Goal: Task Accomplishment & Management: Manage account settings

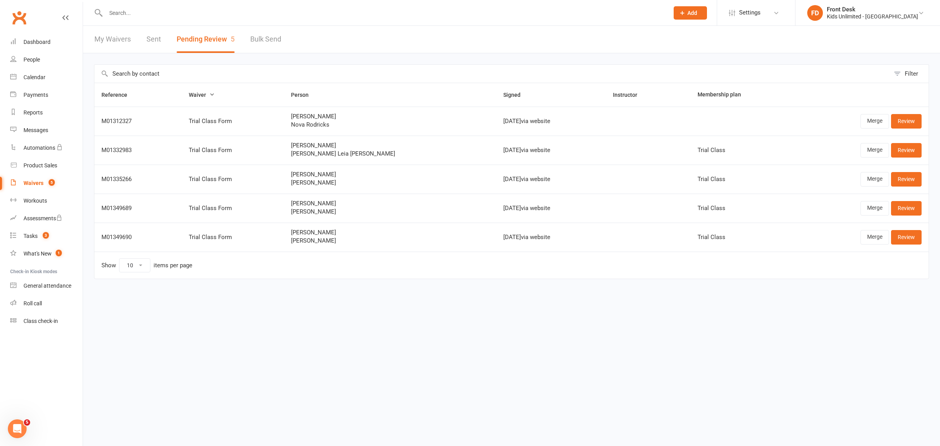
click at [288, 304] on html "Prospect Member Non-attending contact Class / event Appointment Task Membership…" at bounding box center [470, 156] width 940 height 312
click at [30, 180] on div "Waivers" at bounding box center [33, 183] width 20 height 6
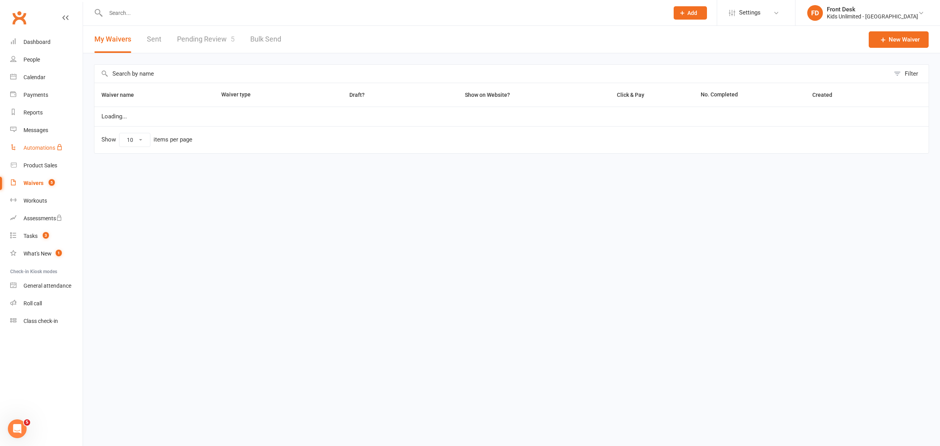
click at [31, 147] on div "Automations" at bounding box center [39, 148] width 32 height 6
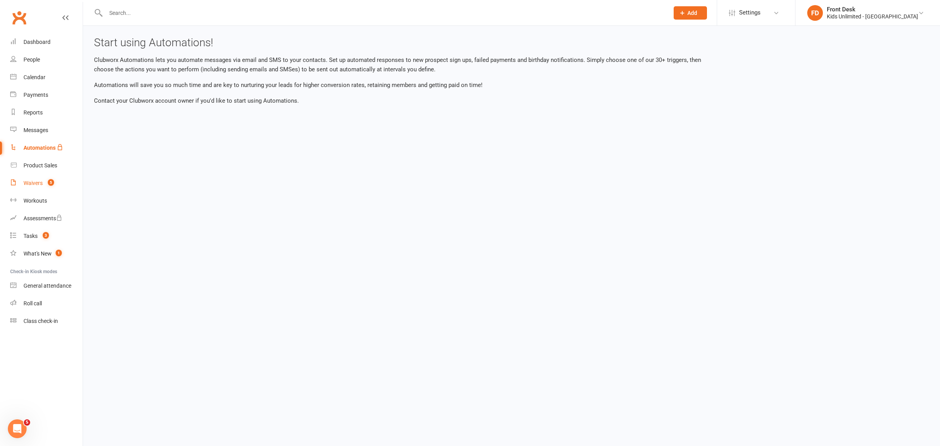
click at [36, 177] on link "Waivers 5" at bounding box center [46, 183] width 72 height 18
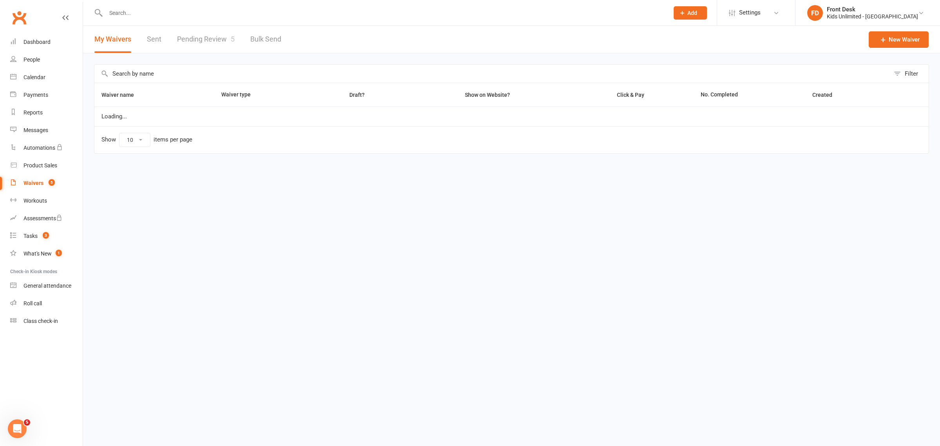
click at [198, 36] on link "Pending Review 5" at bounding box center [206, 39] width 58 height 27
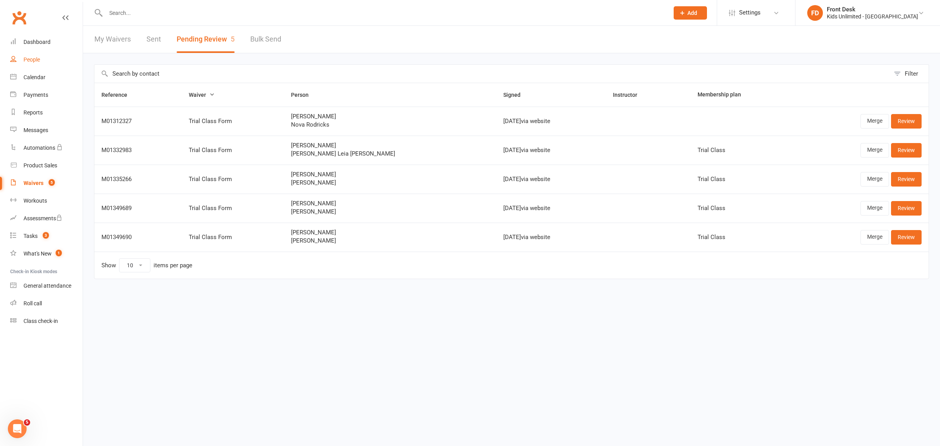
drag, startPoint x: 29, startPoint y: 56, endPoint x: 150, endPoint y: 26, distance: 125.1
click at [29, 56] on div "People" at bounding box center [31, 59] width 16 height 6
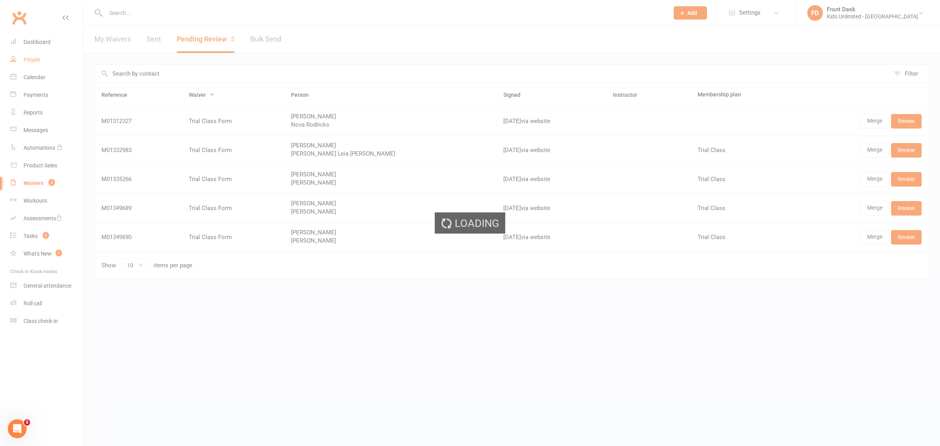
select select "100"
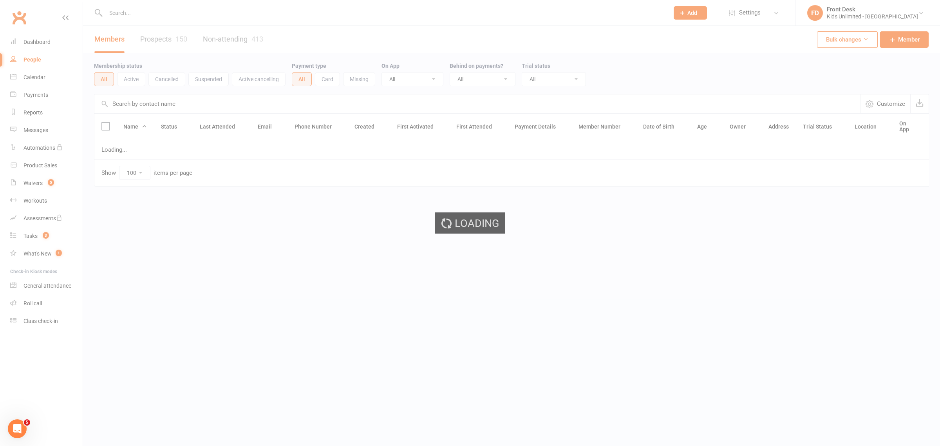
click at [404, 10] on ui-view "Prospect Member Non-attending contact Class / event Appointment Task Membership…" at bounding box center [470, 109] width 940 height 215
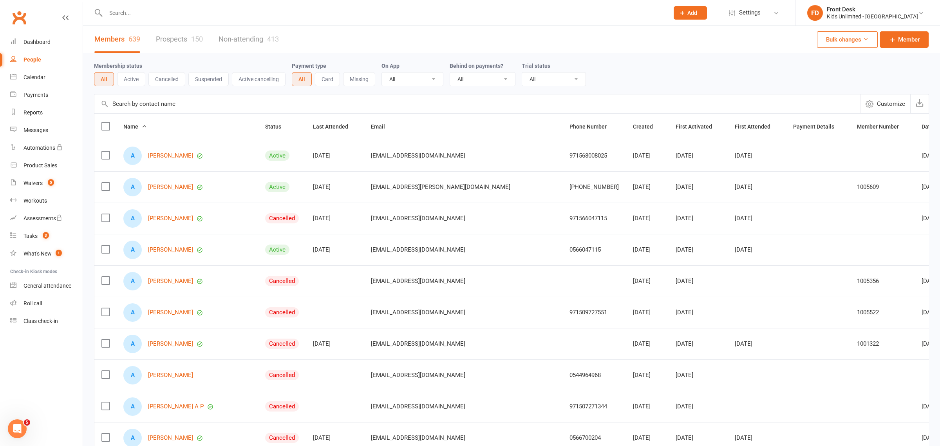
click at [410, 15] on input "text" at bounding box center [383, 12] width 560 height 11
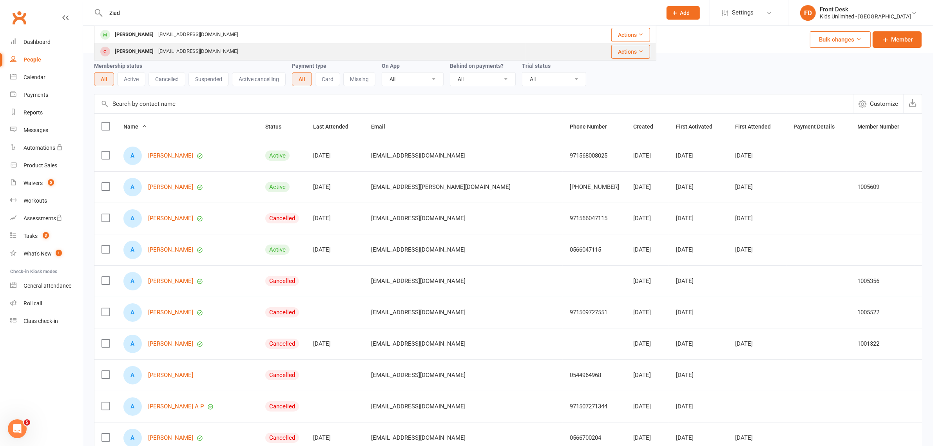
type input "Ziad"
click at [131, 54] on div "Ziyaad Akif" at bounding box center [133, 51] width 43 height 11
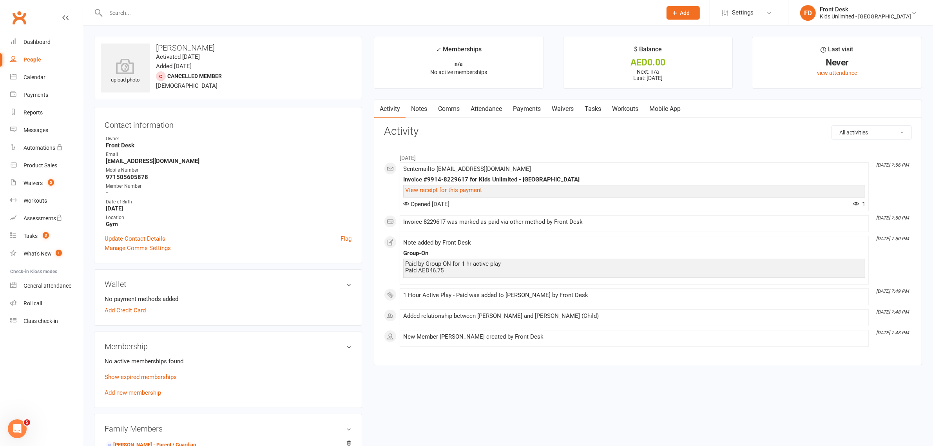
click at [152, 10] on input "text" at bounding box center [379, 12] width 553 height 11
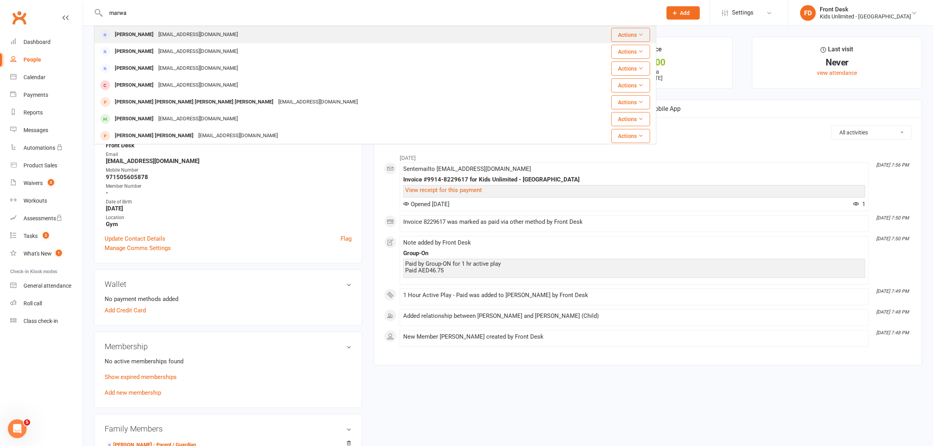
type input "marwa"
click at [159, 40] on div "holder2@example.com" at bounding box center [198, 34] width 84 height 11
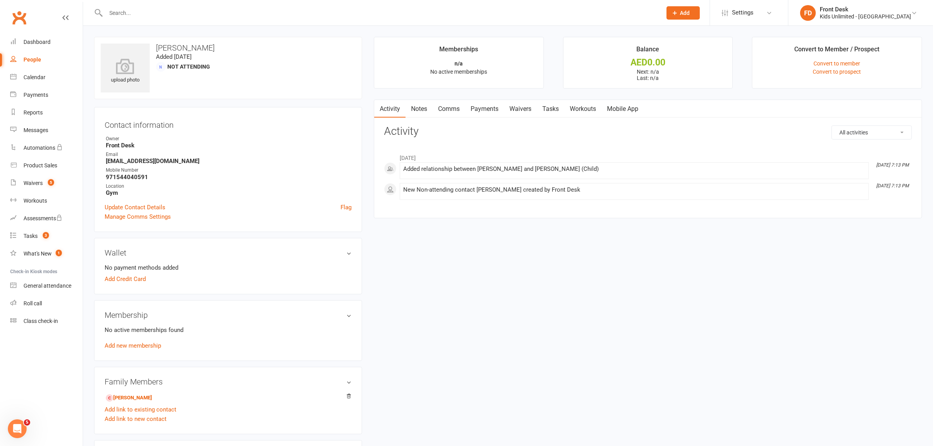
click at [174, 14] on input "text" at bounding box center [379, 12] width 553 height 11
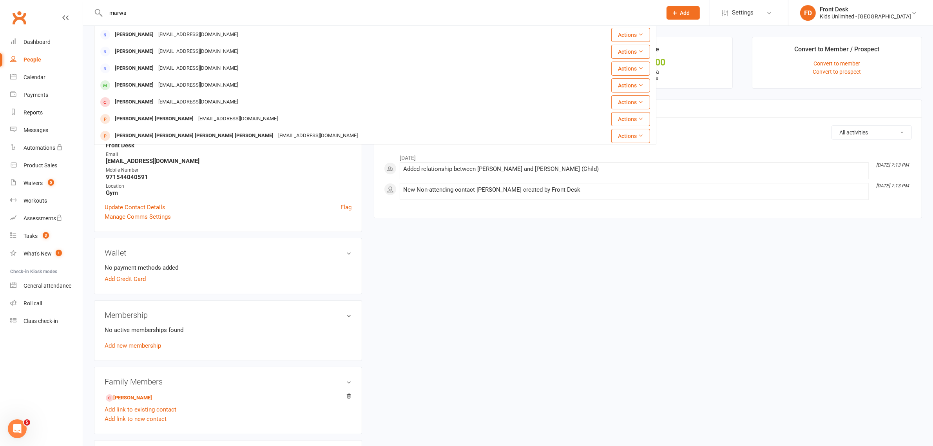
drag, startPoint x: 137, startPoint y: 12, endPoint x: 61, endPoint y: 10, distance: 76.4
click at [61, 2] on header "marwa Marwa Ahmed holder2@example.com Actions Ezgi Martin ezgik@duck.com Action…" at bounding box center [466, 2] width 933 height 0
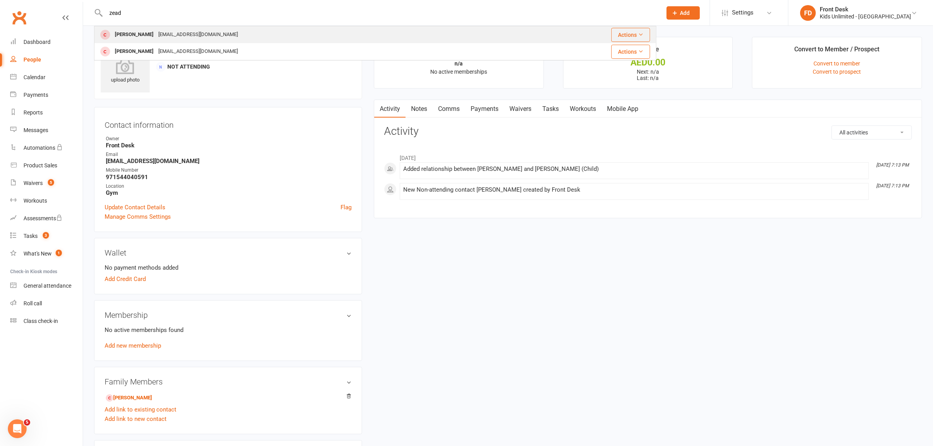
type input "zead"
click at [159, 36] on div "holder2@example.com" at bounding box center [198, 34] width 84 height 11
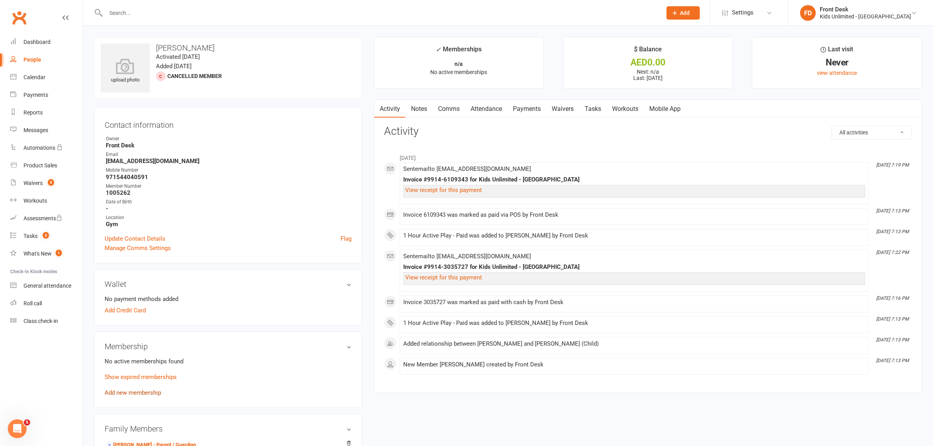
click at [115, 393] on link "Add new membership" at bounding box center [133, 392] width 56 height 7
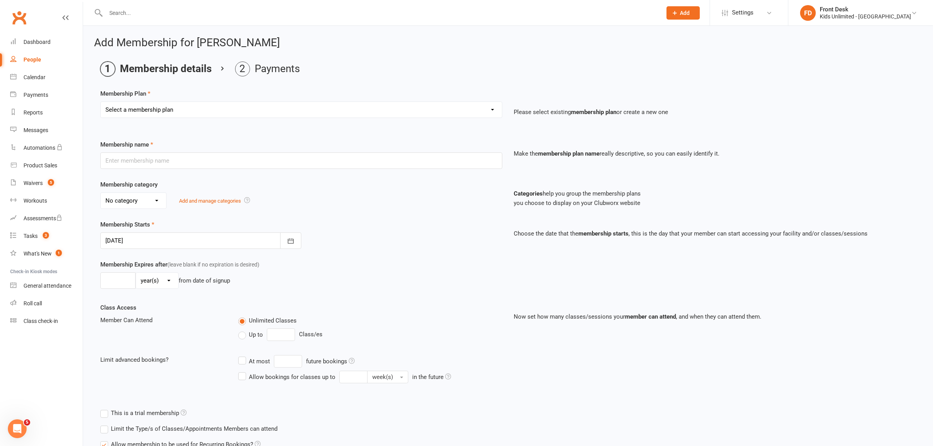
click at [160, 110] on select "Select a membership plan Create new Membership Plan Active Play - Free 1/2 Hour…" at bounding box center [301, 110] width 401 height 16
select select "3"
click at [101, 102] on select "Select a membership plan Create new Membership Plan Active Play - Free 1/2 Hour…" at bounding box center [301, 110] width 401 height 16
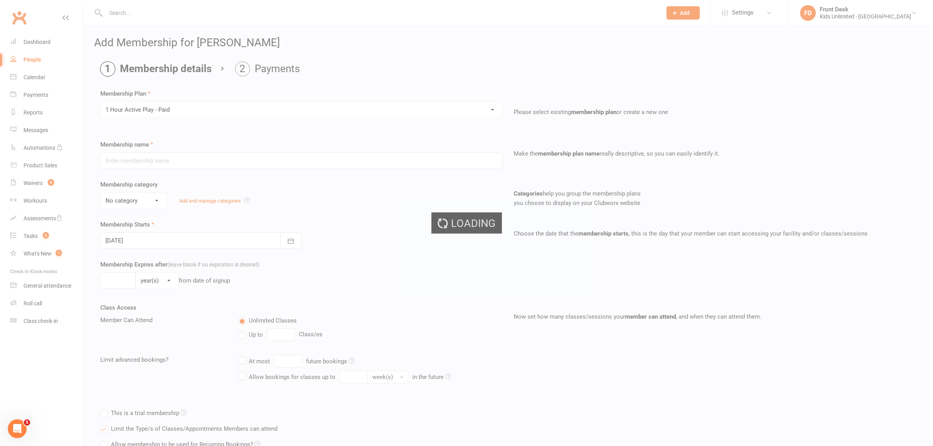
type input "1 Hour Active Play - Paid"
select select "7"
type input "1"
select select "0"
type input "1"
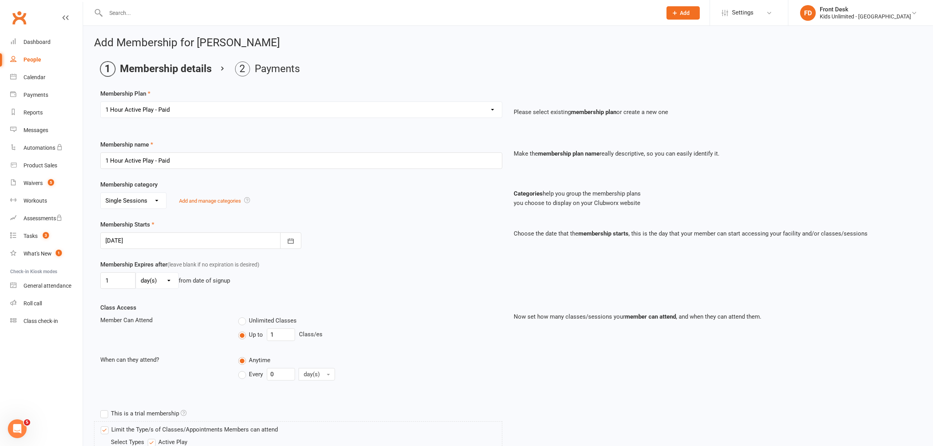
scroll to position [177, 0]
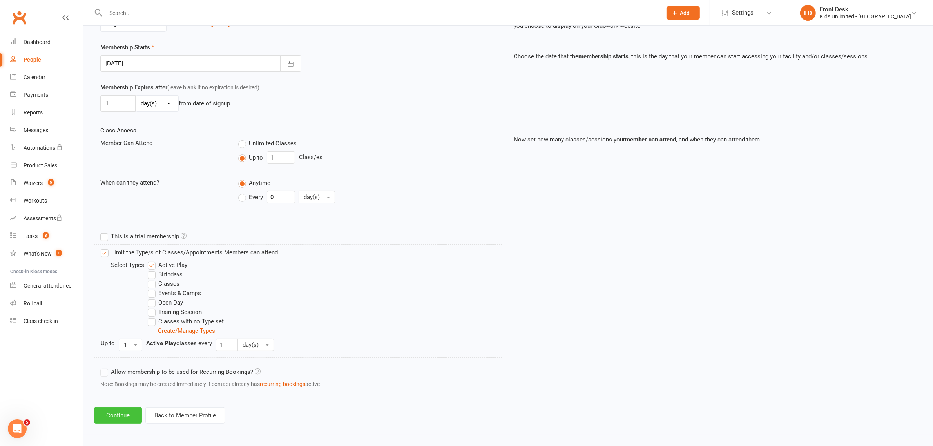
click at [122, 420] on button "Continue" at bounding box center [118, 415] width 48 height 16
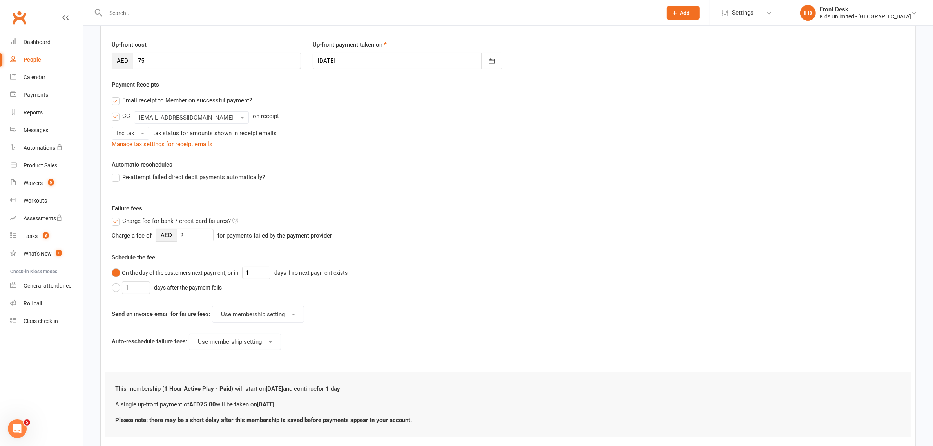
scroll to position [148, 0]
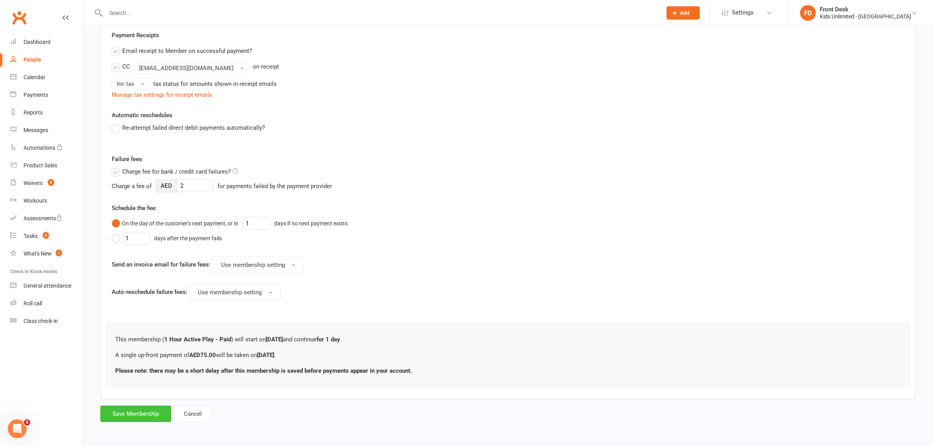
click at [136, 418] on button "Save Membership" at bounding box center [135, 413] width 71 height 16
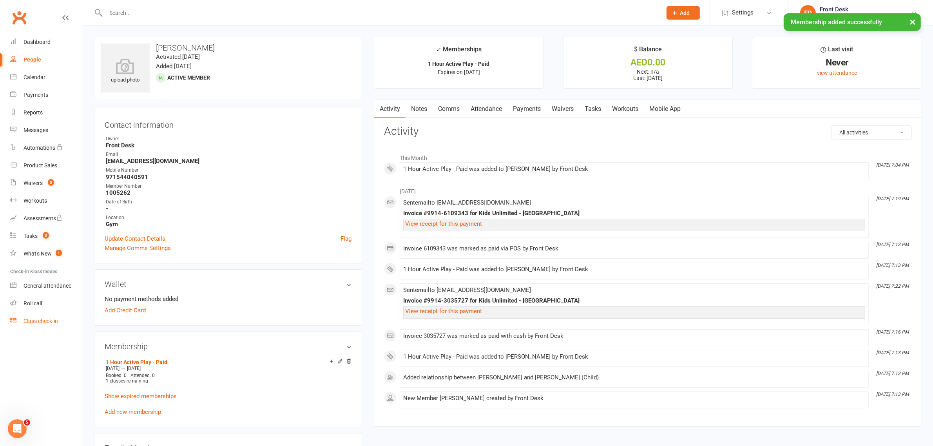
click at [38, 318] on div "Class check-in" at bounding box center [40, 321] width 34 height 6
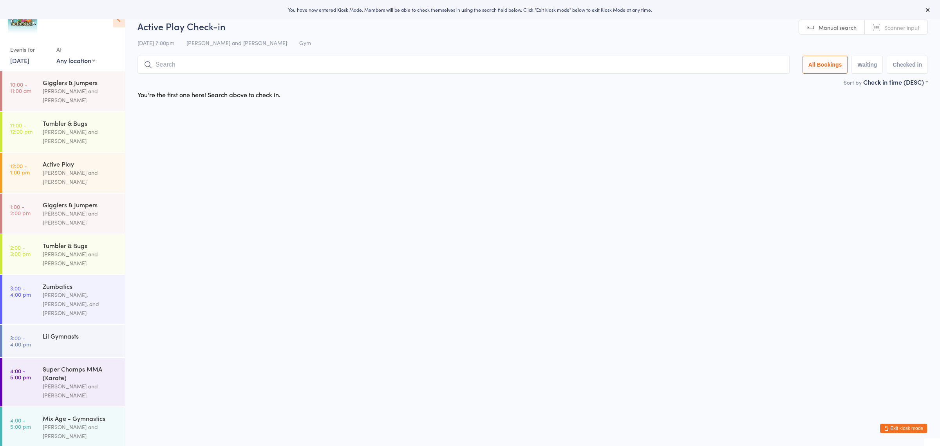
click at [896, 430] on button "Exit kiosk mode" at bounding box center [903, 427] width 47 height 9
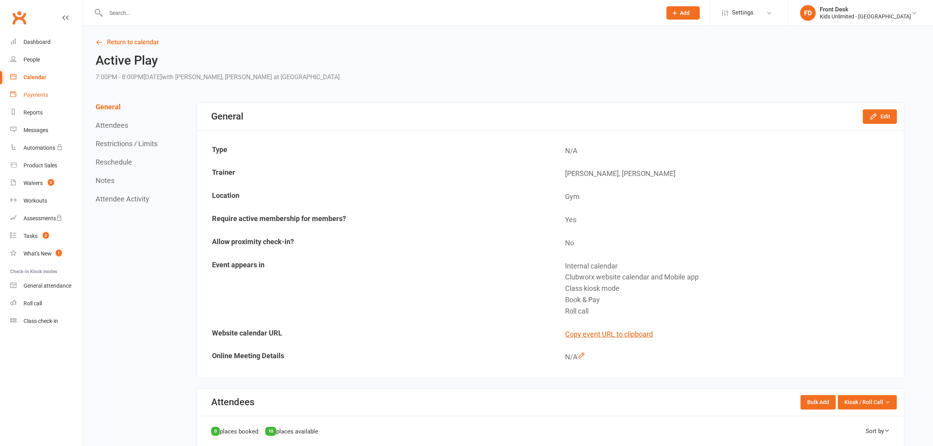
click at [33, 89] on link "Payments" at bounding box center [46, 95] width 72 height 18
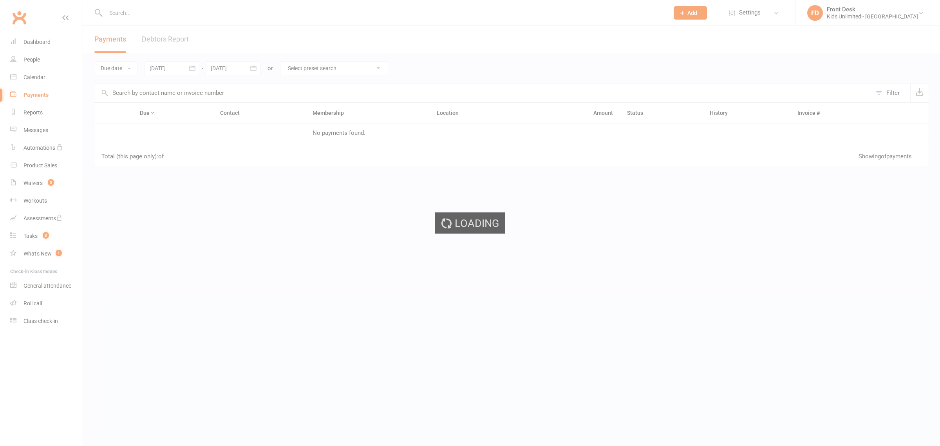
click at [33, 94] on div "Loading" at bounding box center [470, 223] width 940 height 446
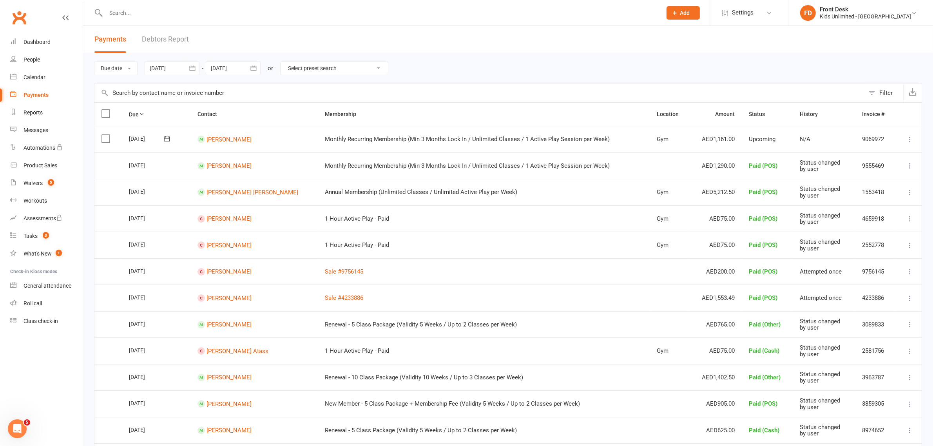
click at [40, 95] on div "Payments" at bounding box center [35, 95] width 25 height 6
click at [25, 181] on div "Waivers" at bounding box center [32, 183] width 19 height 6
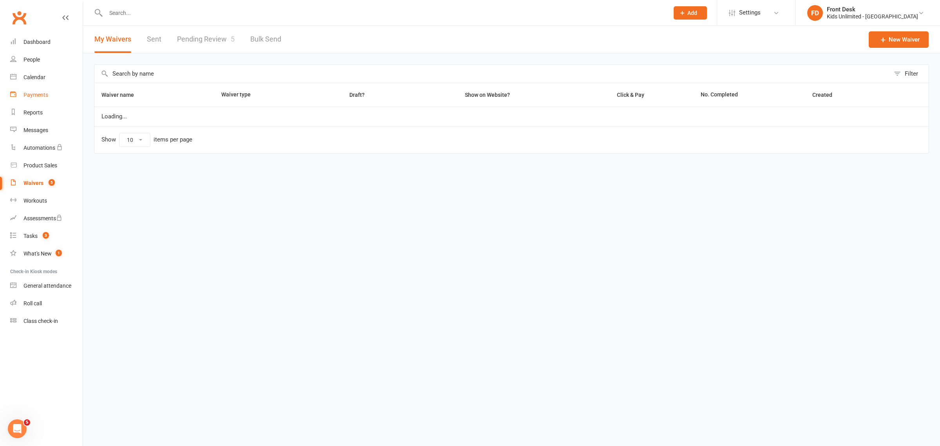
click at [36, 93] on div "Payments" at bounding box center [35, 95] width 25 height 6
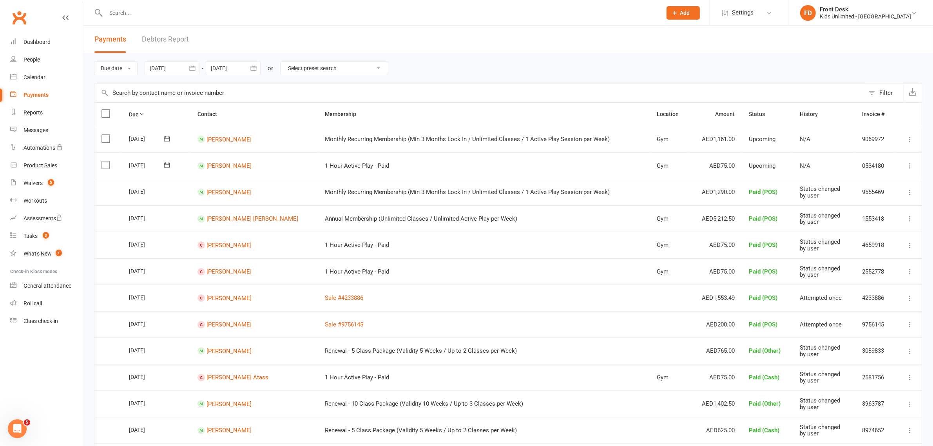
click at [106, 165] on label at bounding box center [106, 165] width 11 height 8
click at [106, 161] on input "checkbox" at bounding box center [103, 161] width 5 height 0
click at [895, 428] on button "Change status" at bounding box center [891, 427] width 62 height 16
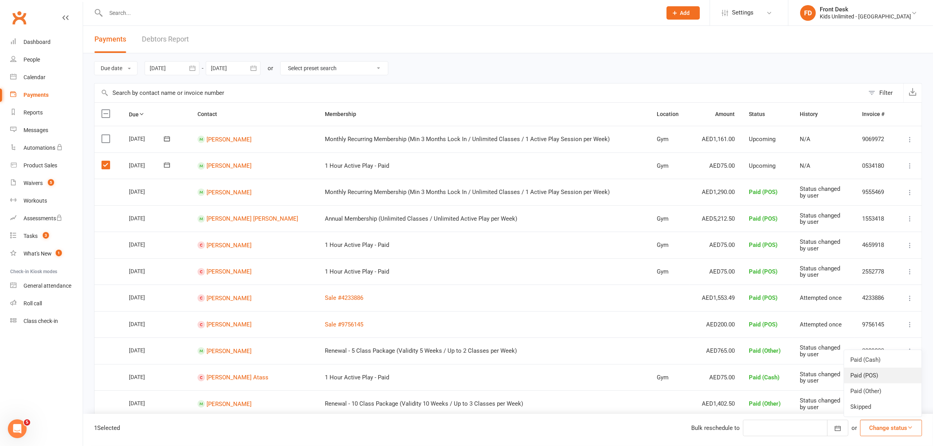
click at [871, 372] on link "Paid (POS)" at bounding box center [883, 375] width 78 height 16
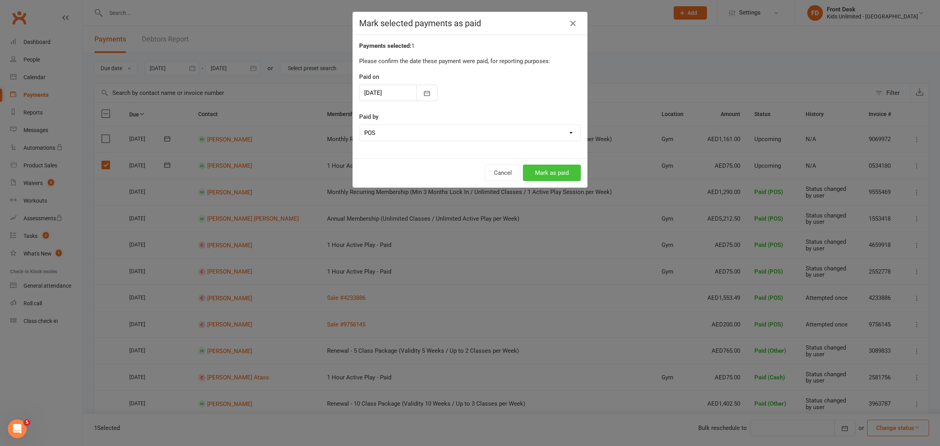
click at [553, 172] on button "Mark as paid" at bounding box center [552, 172] width 58 height 16
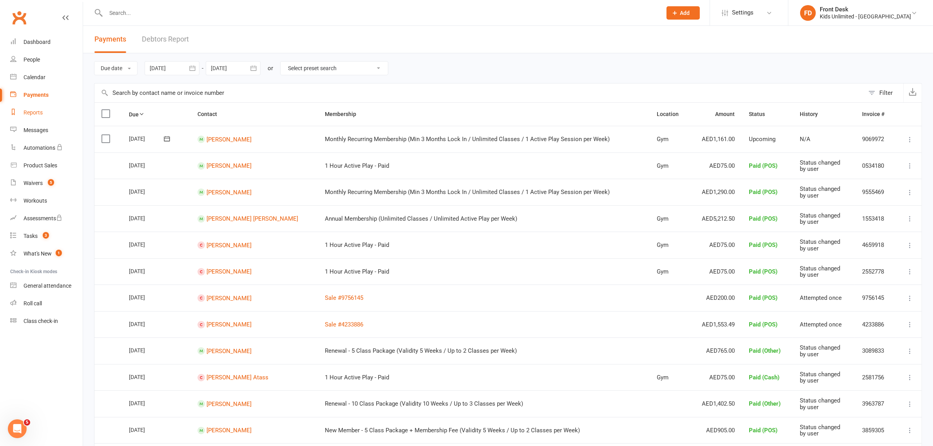
click at [30, 113] on div "Reports" at bounding box center [32, 112] width 19 height 6
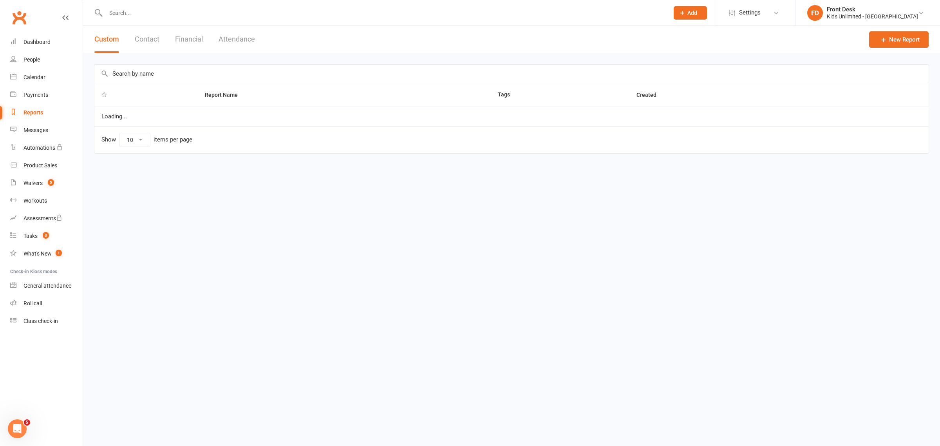
select select "100"
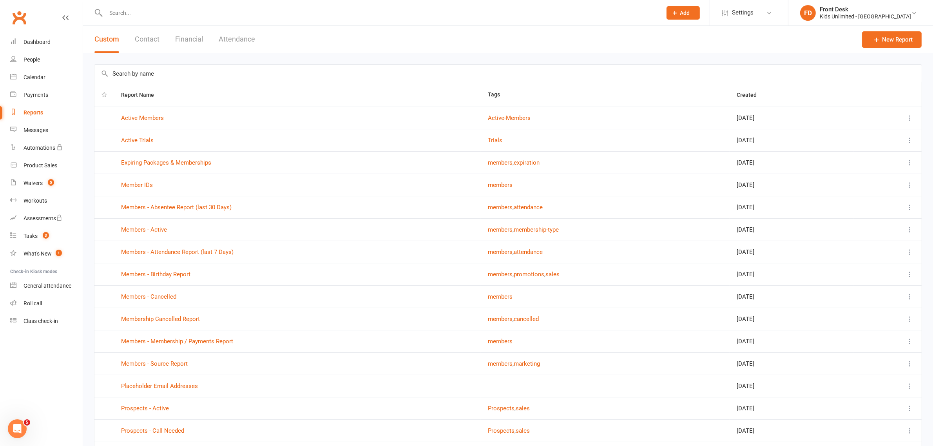
click at [184, 39] on button "Financial" at bounding box center [189, 39] width 28 height 27
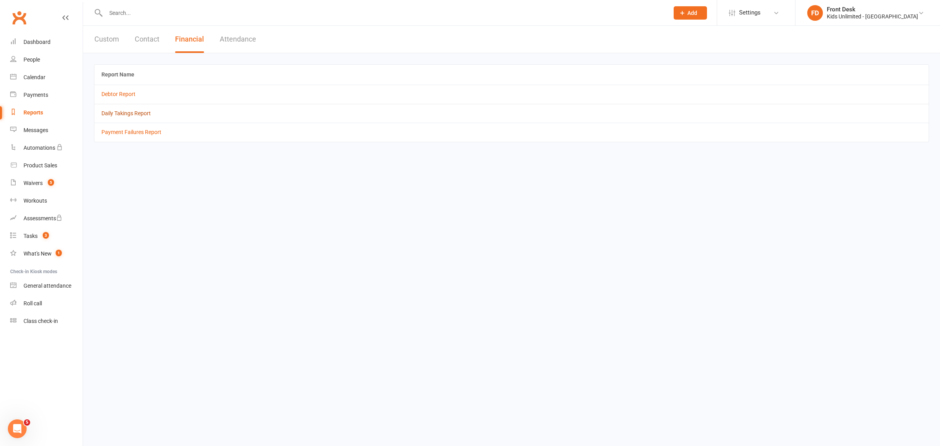
click at [136, 112] on link "Daily Takings Report" at bounding box center [125, 113] width 49 height 6
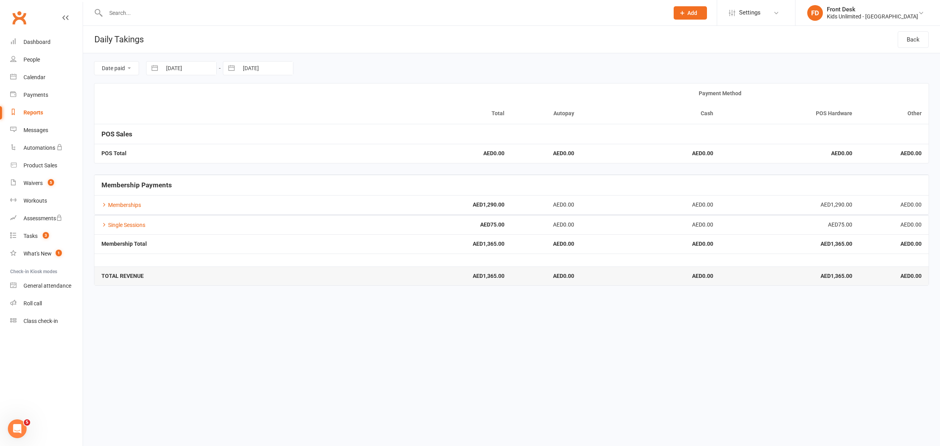
click at [30, 110] on div "Reports" at bounding box center [33, 112] width 20 height 6
select select "100"
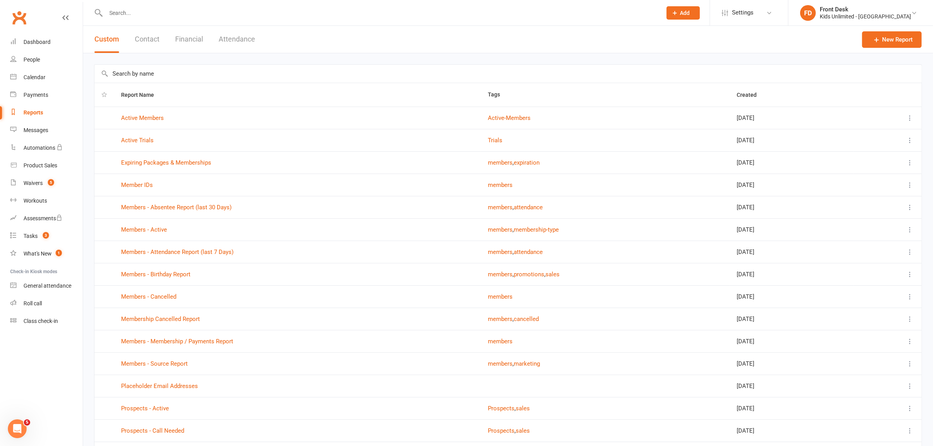
click at [242, 40] on button "Attendance" at bounding box center [237, 39] width 36 height 27
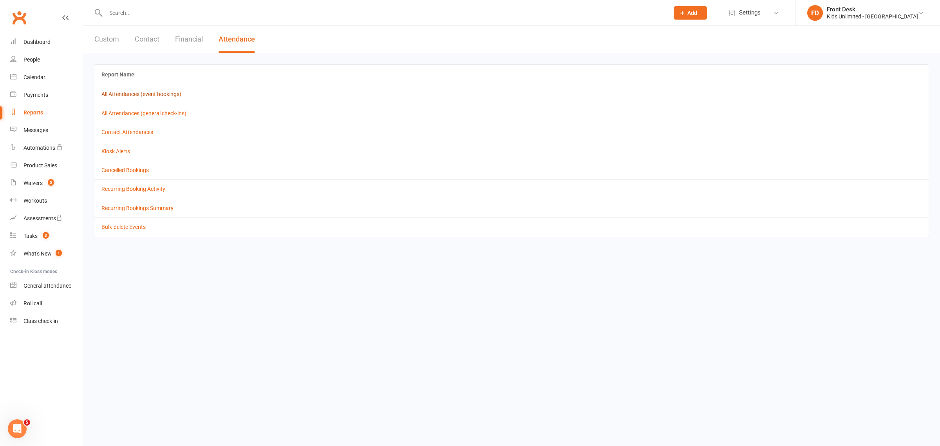
click at [128, 97] on link "All Attendances (event bookings)" at bounding box center [141, 94] width 80 height 6
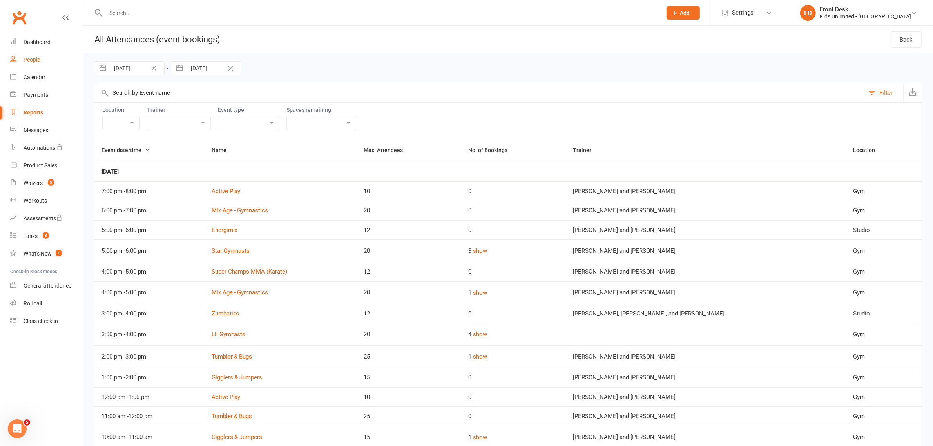
click at [36, 60] on div "People" at bounding box center [31, 59] width 16 height 6
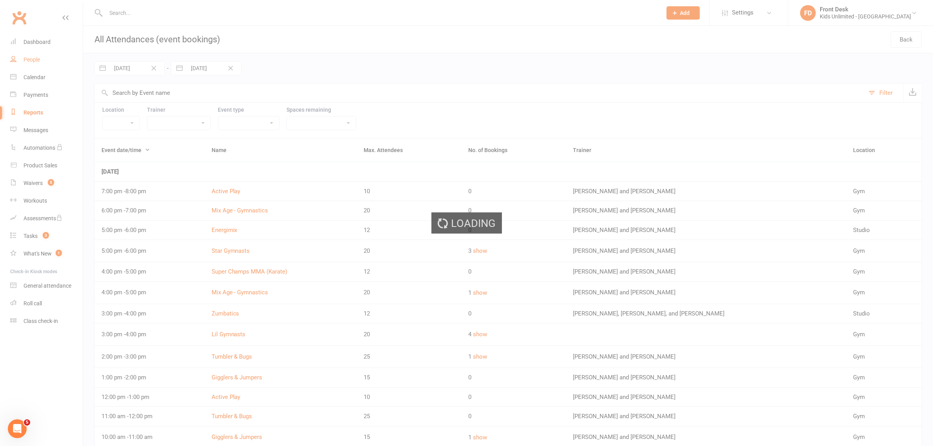
select select "100"
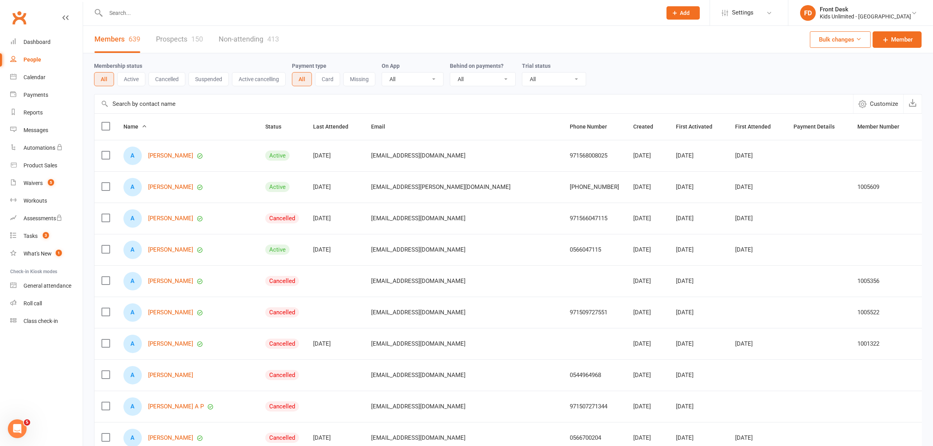
click at [195, 13] on input "text" at bounding box center [379, 12] width 553 height 11
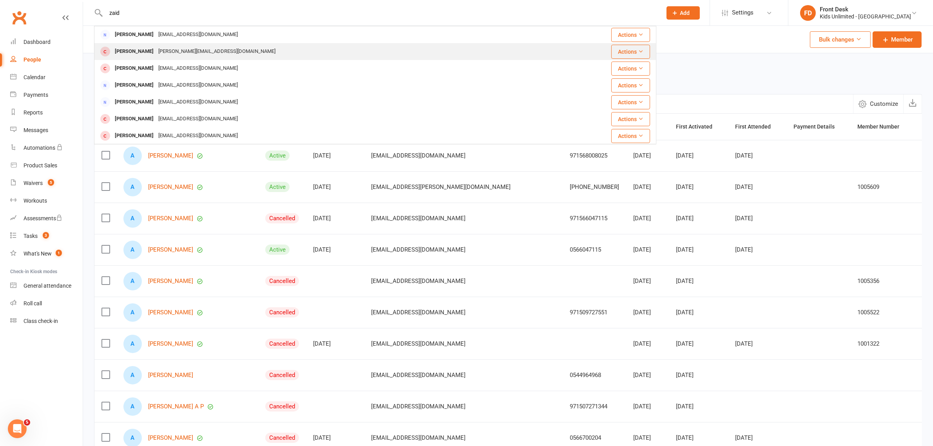
type input "zaid"
click at [134, 49] on div "Zaid Fahmawi" at bounding box center [133, 51] width 43 height 11
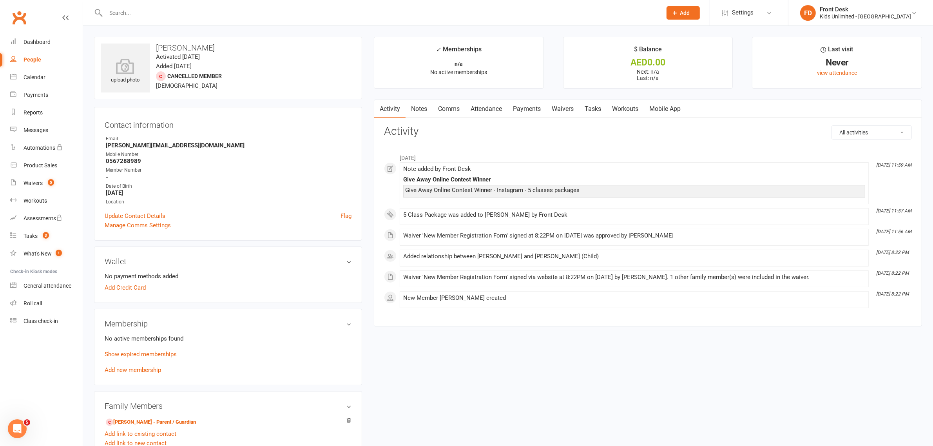
click at [154, 9] on input "text" at bounding box center [379, 12] width 553 height 11
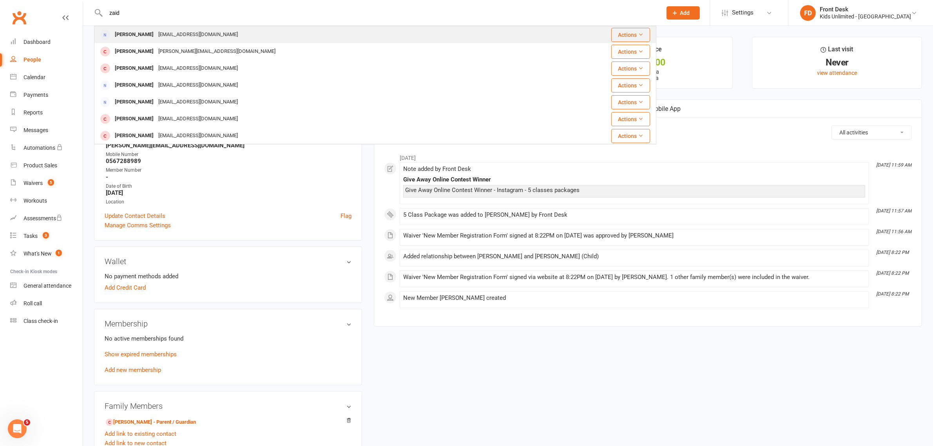
type input "zaid"
click at [131, 36] on div "Sana Zaid" at bounding box center [133, 34] width 43 height 11
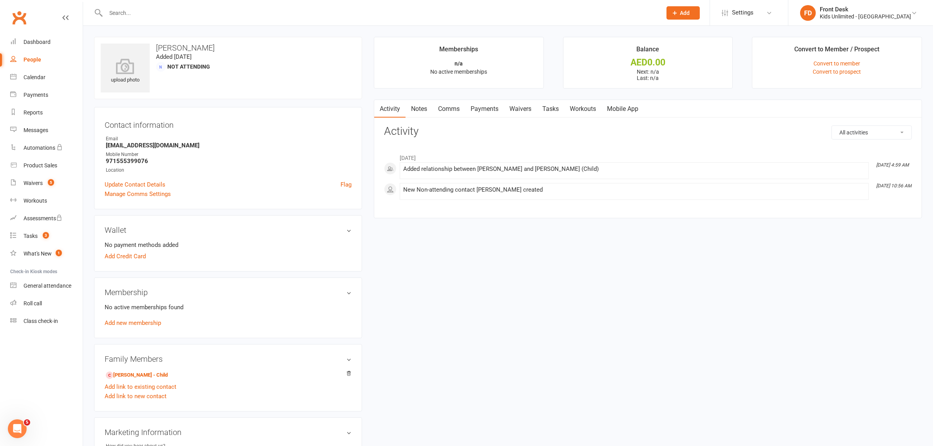
click at [34, 61] on div "People" at bounding box center [32, 59] width 18 height 6
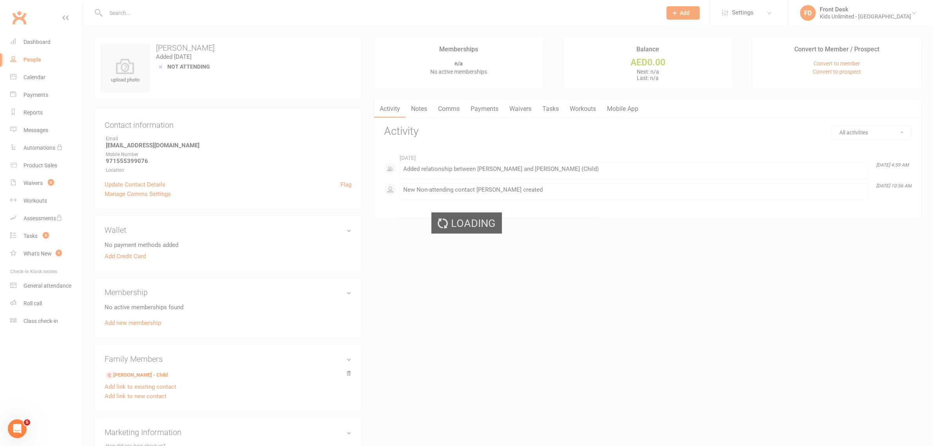
select select "100"
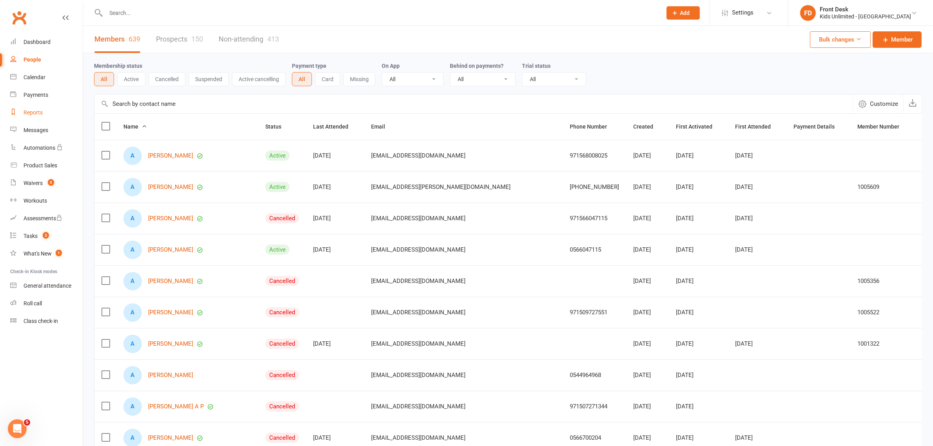
click at [36, 109] on div "Reports" at bounding box center [32, 112] width 19 height 6
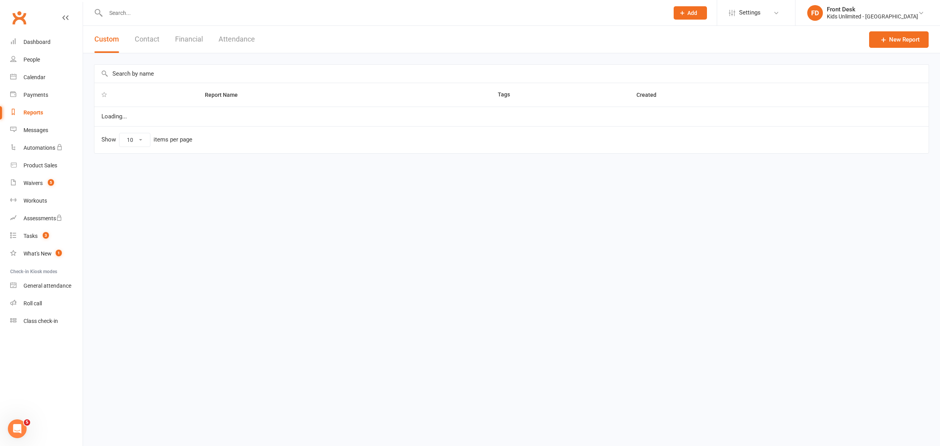
select select "100"
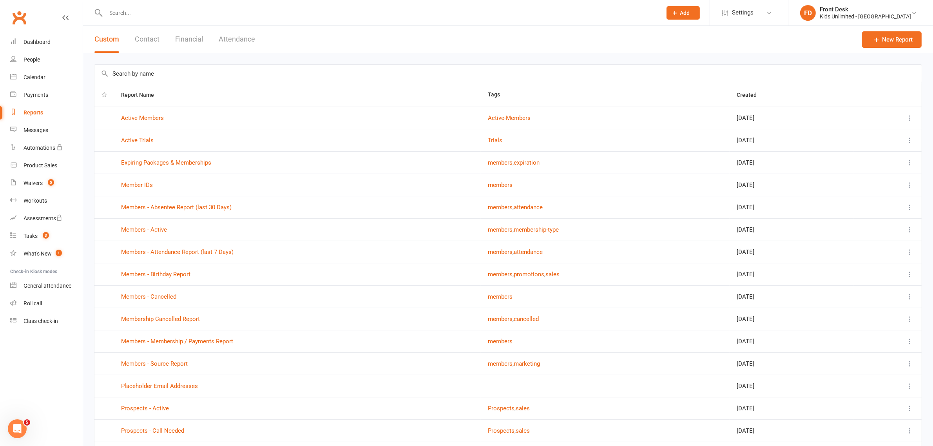
click at [233, 36] on button "Attendance" at bounding box center [237, 39] width 36 height 27
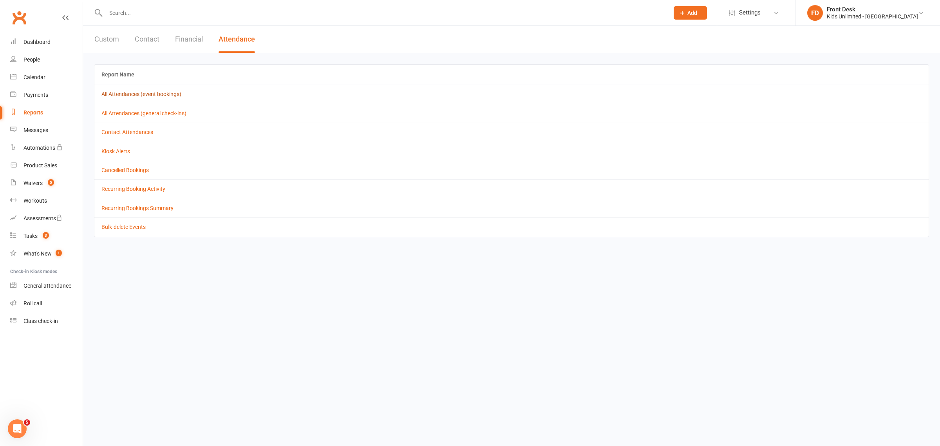
click at [119, 95] on link "All Attendances (event bookings)" at bounding box center [141, 94] width 80 height 6
